Goal: Use online tool/utility: Utilize a website feature to perform a specific function

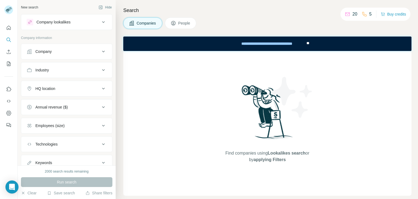
click at [63, 49] on div "Company" at bounding box center [64, 51] width 74 height 5
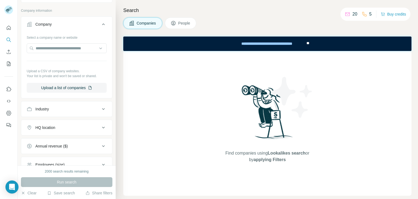
scroll to position [54, 0]
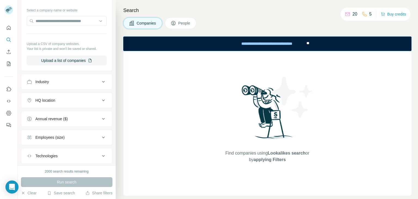
click at [79, 79] on div "Industry" at bounding box center [64, 81] width 74 height 5
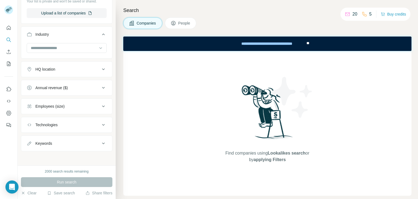
click at [81, 72] on button "HQ location" at bounding box center [66, 69] width 91 height 13
click at [88, 67] on div "HQ location" at bounding box center [64, 68] width 74 height 5
click at [86, 85] on div "Annual revenue ($)" at bounding box center [64, 87] width 74 height 5
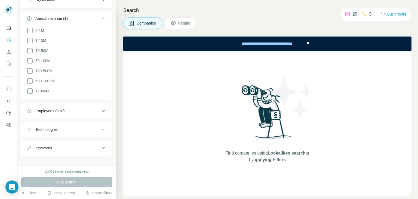
scroll to position [175, 0]
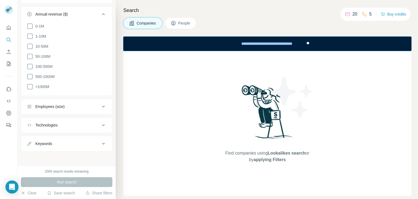
click at [86, 104] on div "Employees (size)" at bounding box center [64, 106] width 74 height 5
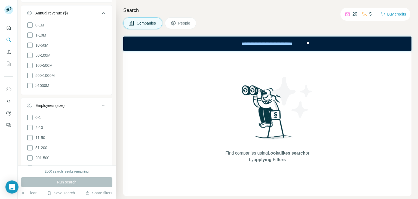
scroll to position [135, 0]
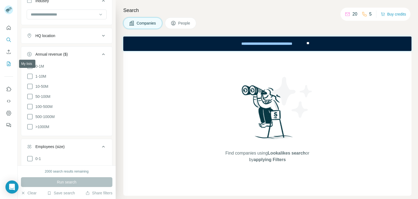
click at [10, 65] on icon "My lists" at bounding box center [9, 64] width 4 height 4
click at [7, 100] on icon "Use Surfe API" at bounding box center [8, 100] width 5 height 5
click at [9, 100] on icon "Use Surfe API" at bounding box center [9, 101] width 4 height 3
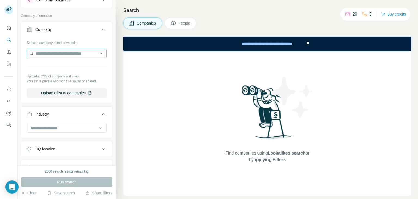
scroll to position [0, 0]
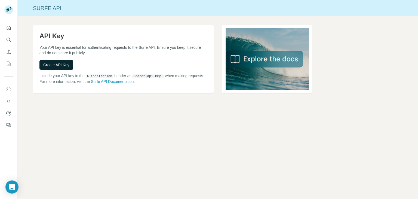
click at [54, 63] on span "Create API Key" at bounding box center [56, 64] width 26 height 5
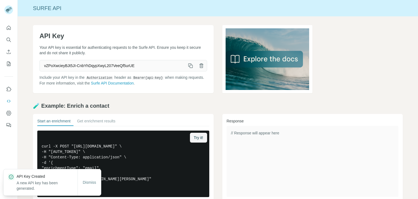
click at [188, 68] on icon "button" at bounding box center [190, 65] width 5 height 5
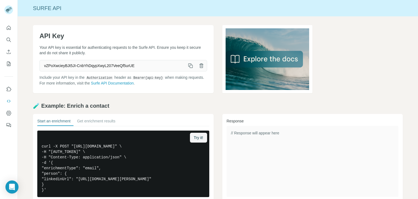
click at [347, 54] on link at bounding box center [312, 59] width 181 height 68
